Goal: Information Seeking & Learning: Learn about a topic

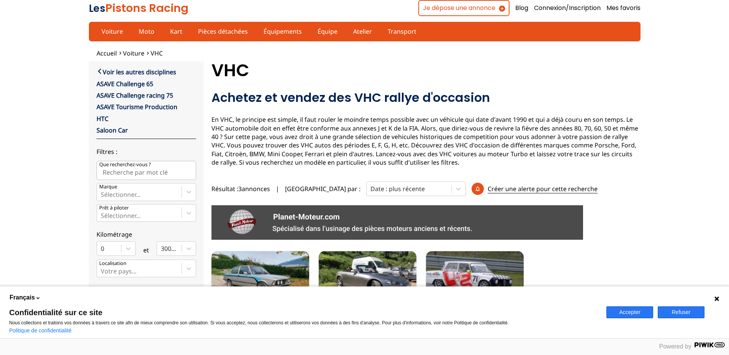
click at [674, 308] on button "Refuser" at bounding box center [681, 312] width 47 height 12
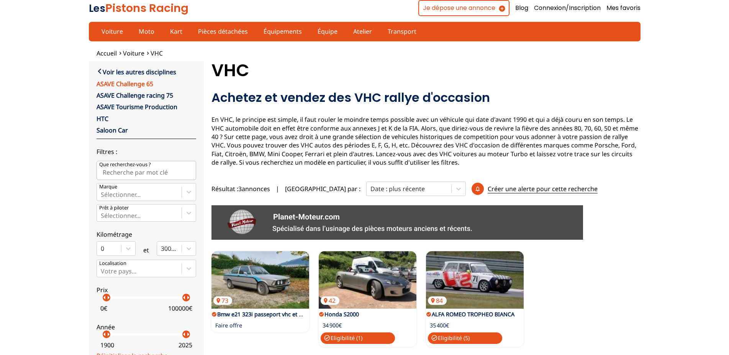
click at [128, 82] on link "ASAVE Challenge 65" at bounding box center [125, 84] width 57 height 8
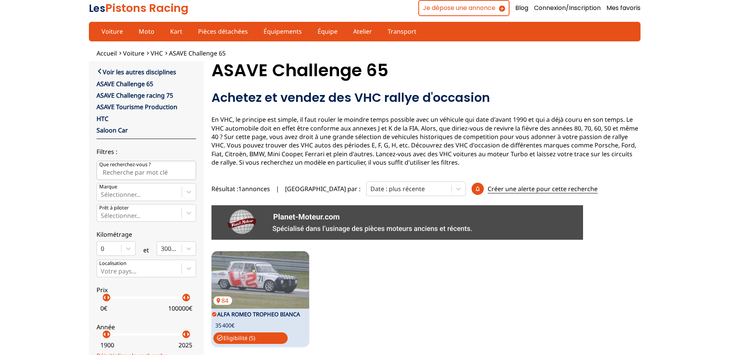
click at [254, 337] on p "check_circle Eligibilité ( 5 )" at bounding box center [250, 337] width 75 height 11
click at [243, 338] on p "check_circle Eligibilité ( 5 )" at bounding box center [250, 337] width 75 height 11
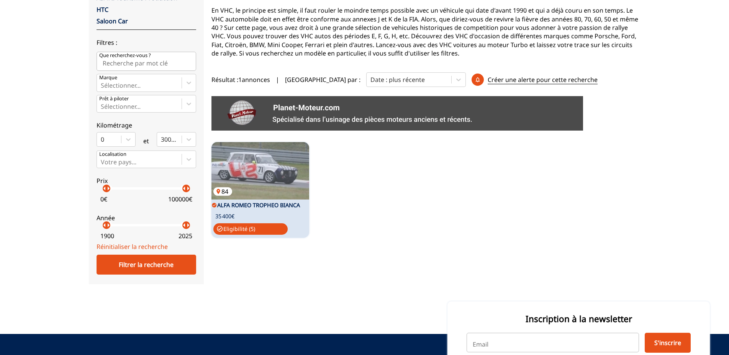
scroll to position [117, 0]
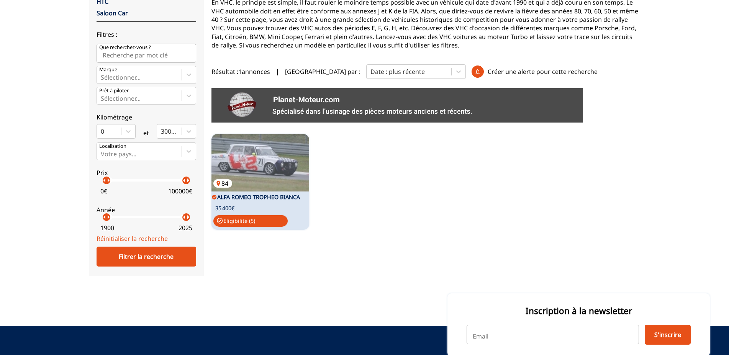
click at [275, 164] on img at bounding box center [260, 162] width 98 height 57
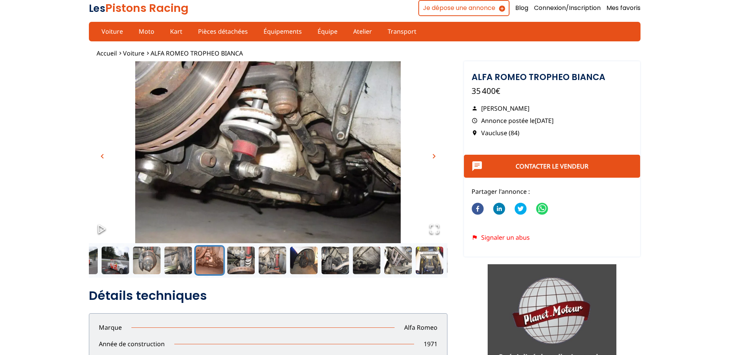
click at [367, 265] on button "Go to Slide 15" at bounding box center [366, 260] width 31 height 31
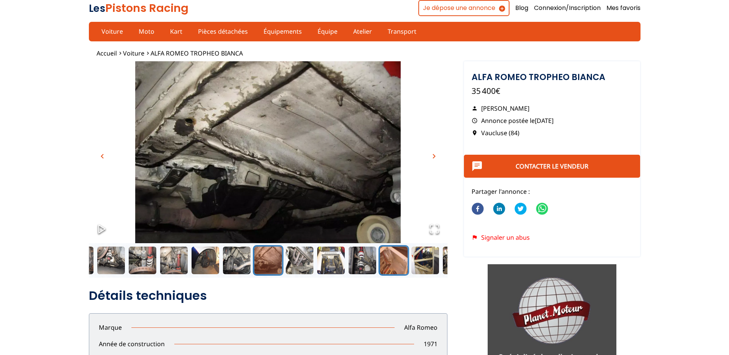
click at [383, 265] on button "Go to Slide 19" at bounding box center [393, 260] width 31 height 31
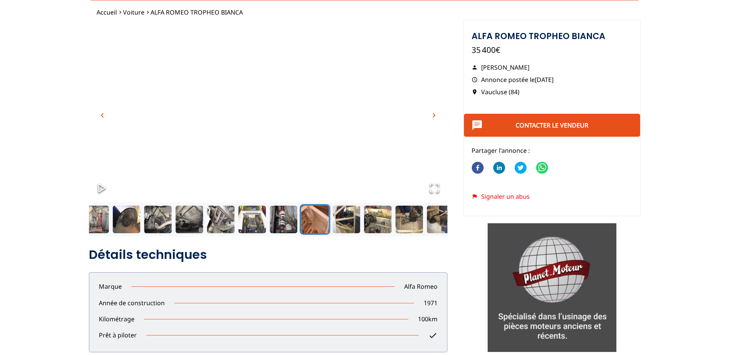
scroll to position [78, 0]
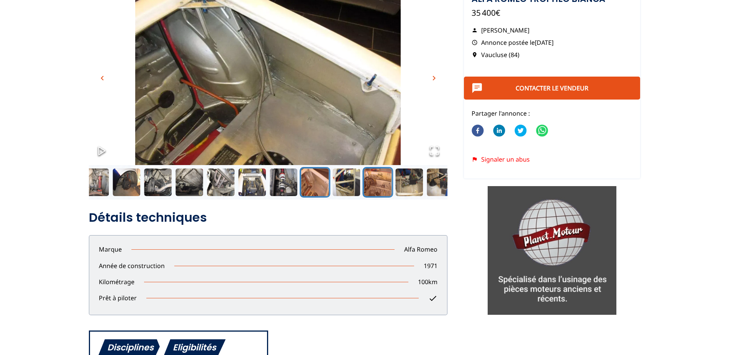
click at [367, 185] on button "Go to Slide 21" at bounding box center [377, 182] width 31 height 31
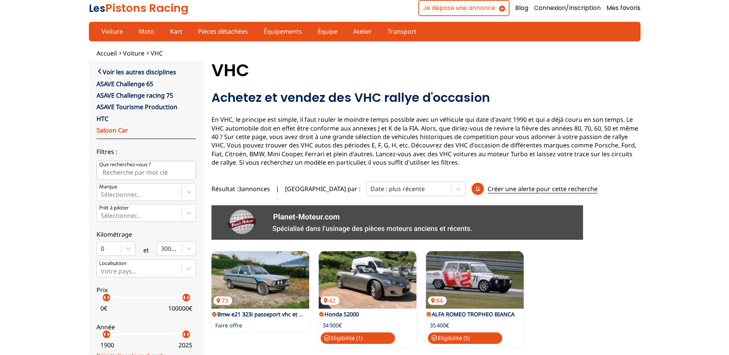
click at [121, 129] on link "Saloon Car" at bounding box center [112, 130] width 31 height 8
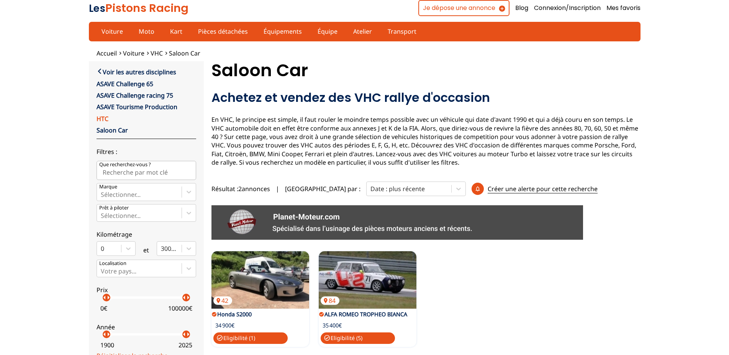
click at [100, 117] on link "HTC" at bounding box center [103, 119] width 12 height 8
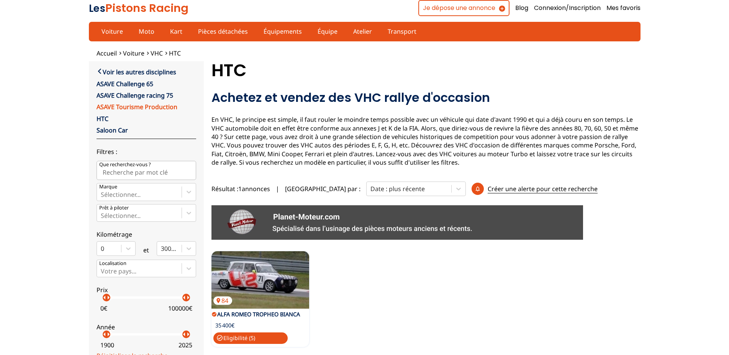
click at [108, 105] on link "ASAVE Tourisme Production" at bounding box center [137, 107] width 81 height 8
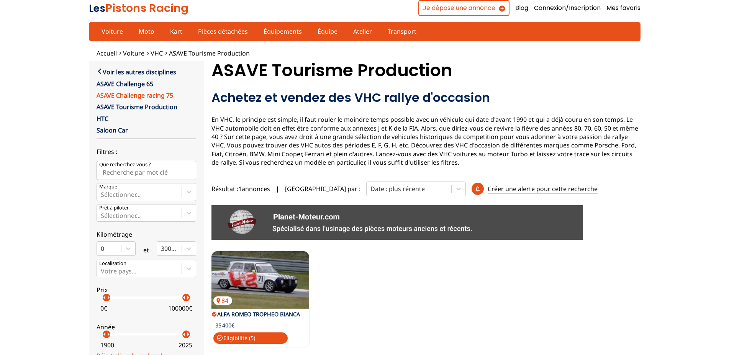
click at [115, 95] on link "ASAVE Challenge racing 75" at bounding box center [135, 95] width 77 height 8
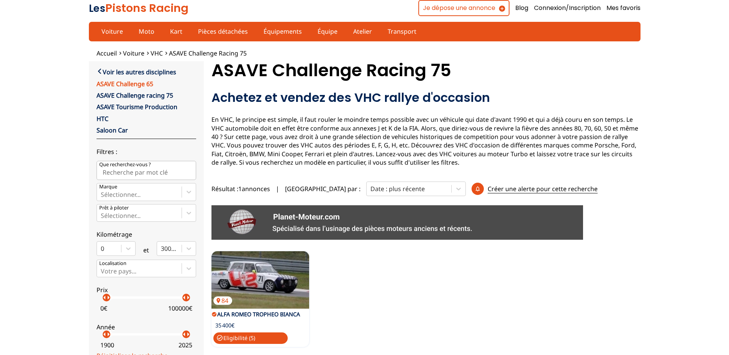
click at [121, 82] on link "ASAVE Challenge 65" at bounding box center [125, 84] width 57 height 8
click at [129, 73] on link "Voir les autres disciplines" at bounding box center [137, 71] width 80 height 9
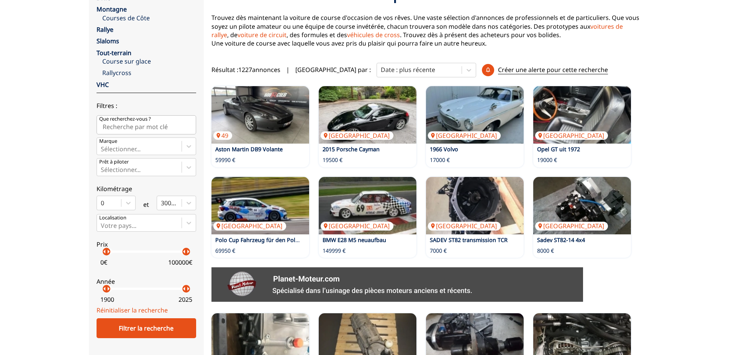
scroll to position [234, 0]
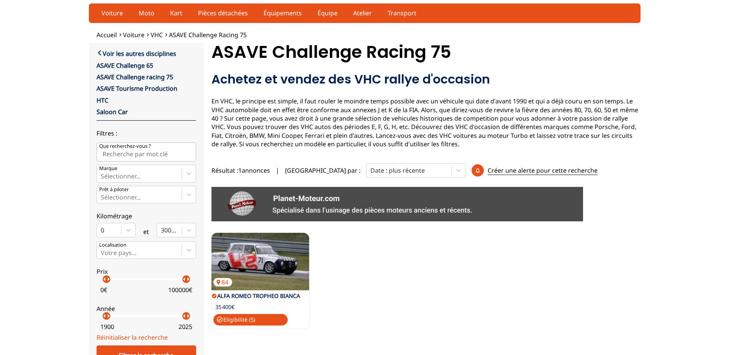
scroll to position [1, 0]
